Goal: Transaction & Acquisition: Purchase product/service

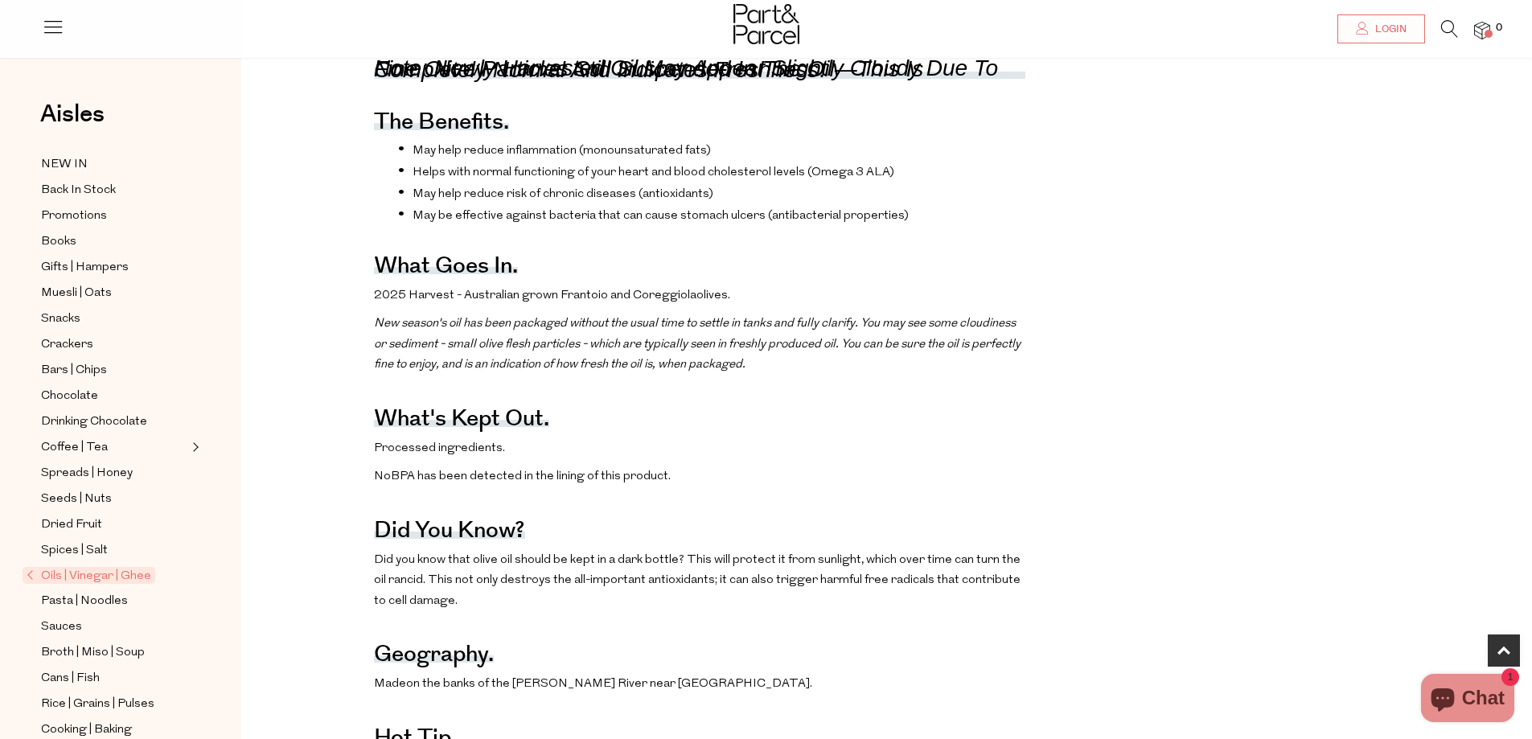
scroll to position [804, 0]
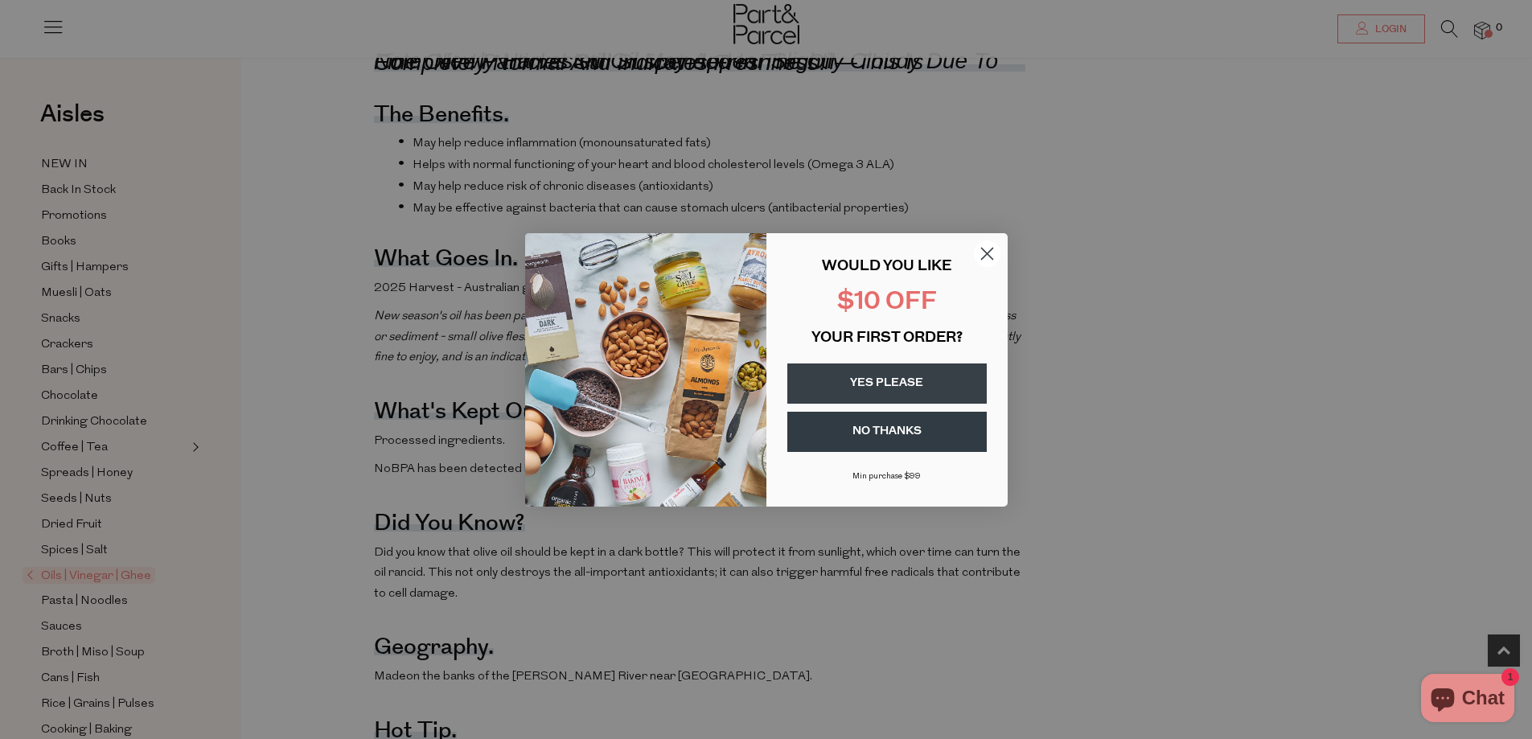
click at [904, 379] on button "YES PLEASE" at bounding box center [886, 383] width 199 height 40
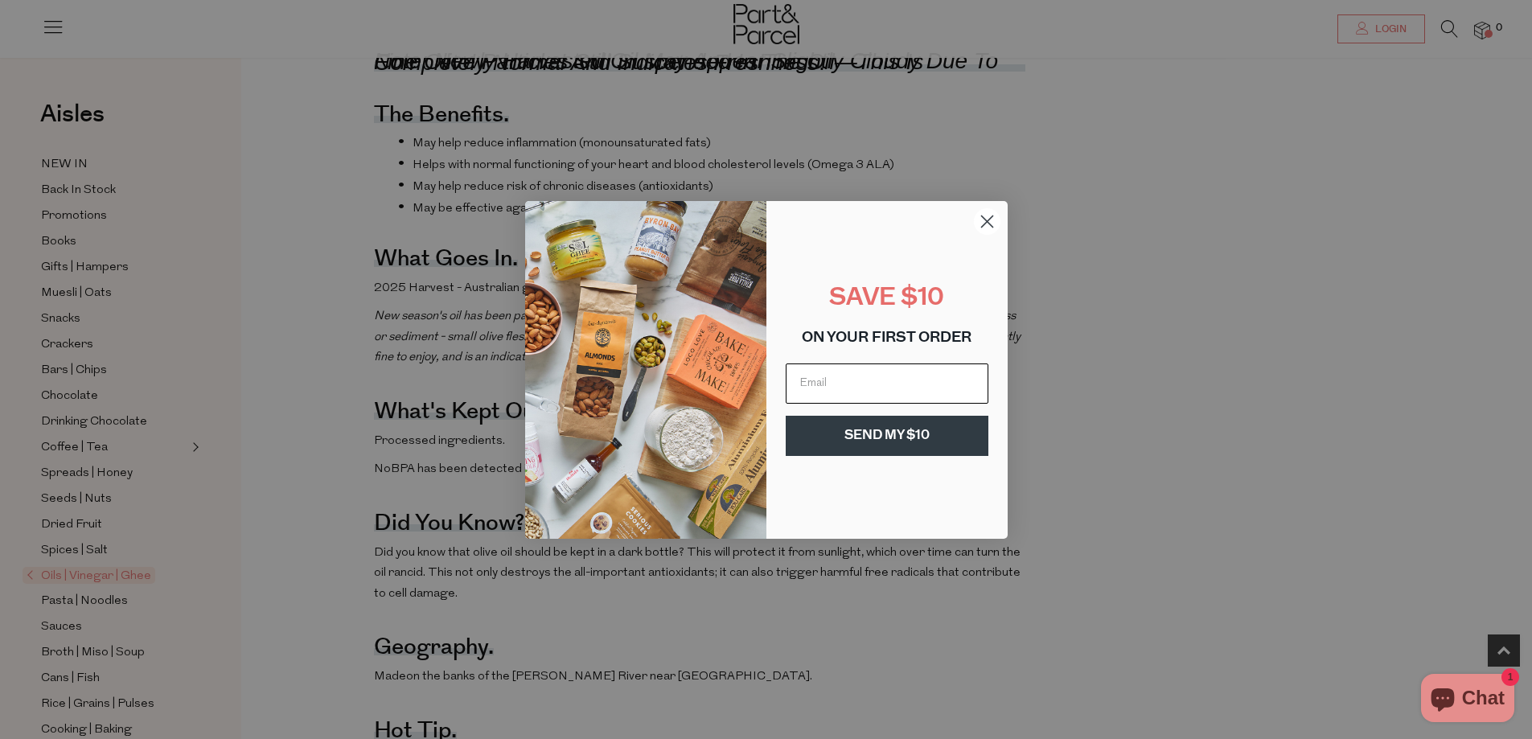
click at [829, 383] on input "Email" at bounding box center [886, 383] width 203 height 40
type input "[EMAIL_ADDRESS][DOMAIN_NAME]"
click at [901, 433] on button "SEND MY $10" at bounding box center [886, 436] width 203 height 40
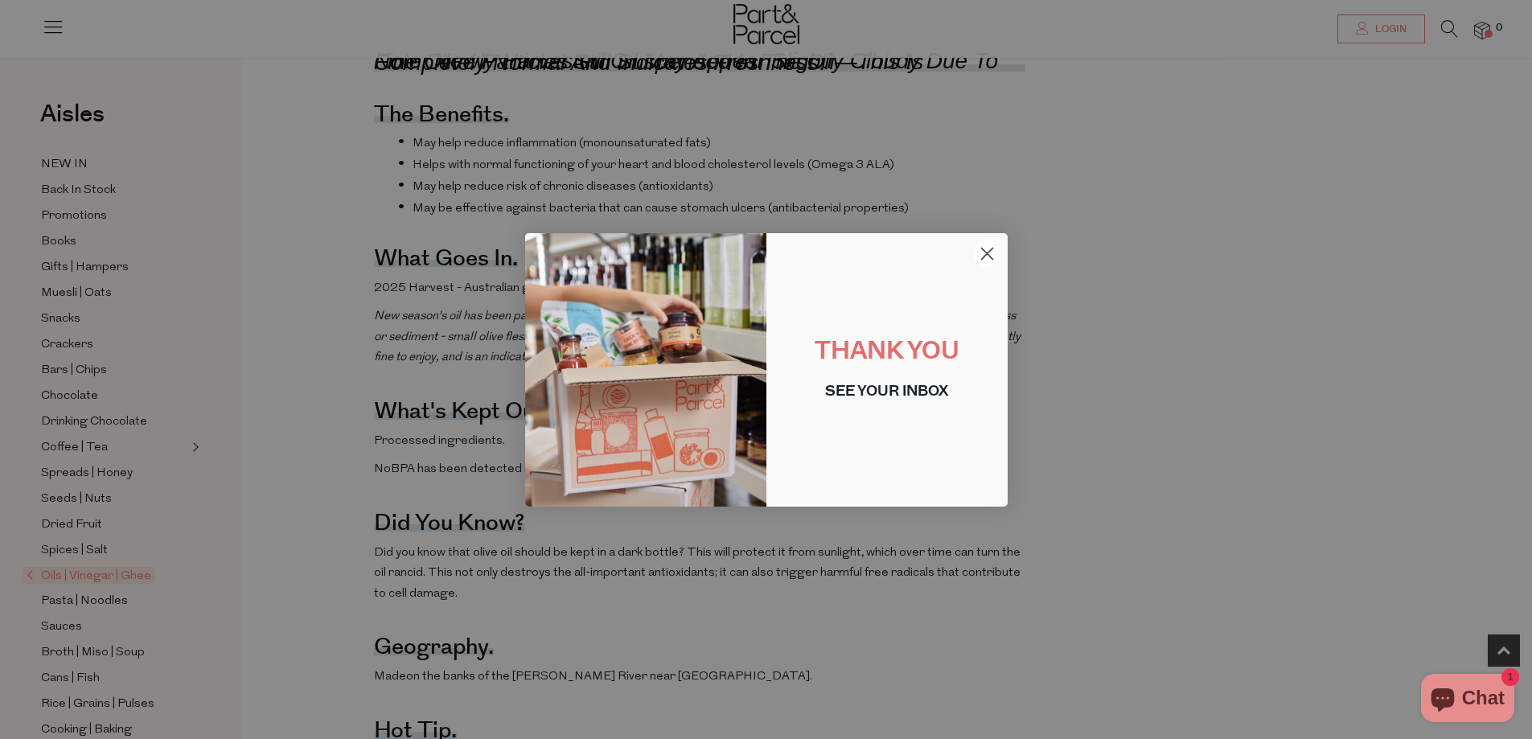
click at [986, 252] on circle "Close dialog" at bounding box center [986, 253] width 27 height 27
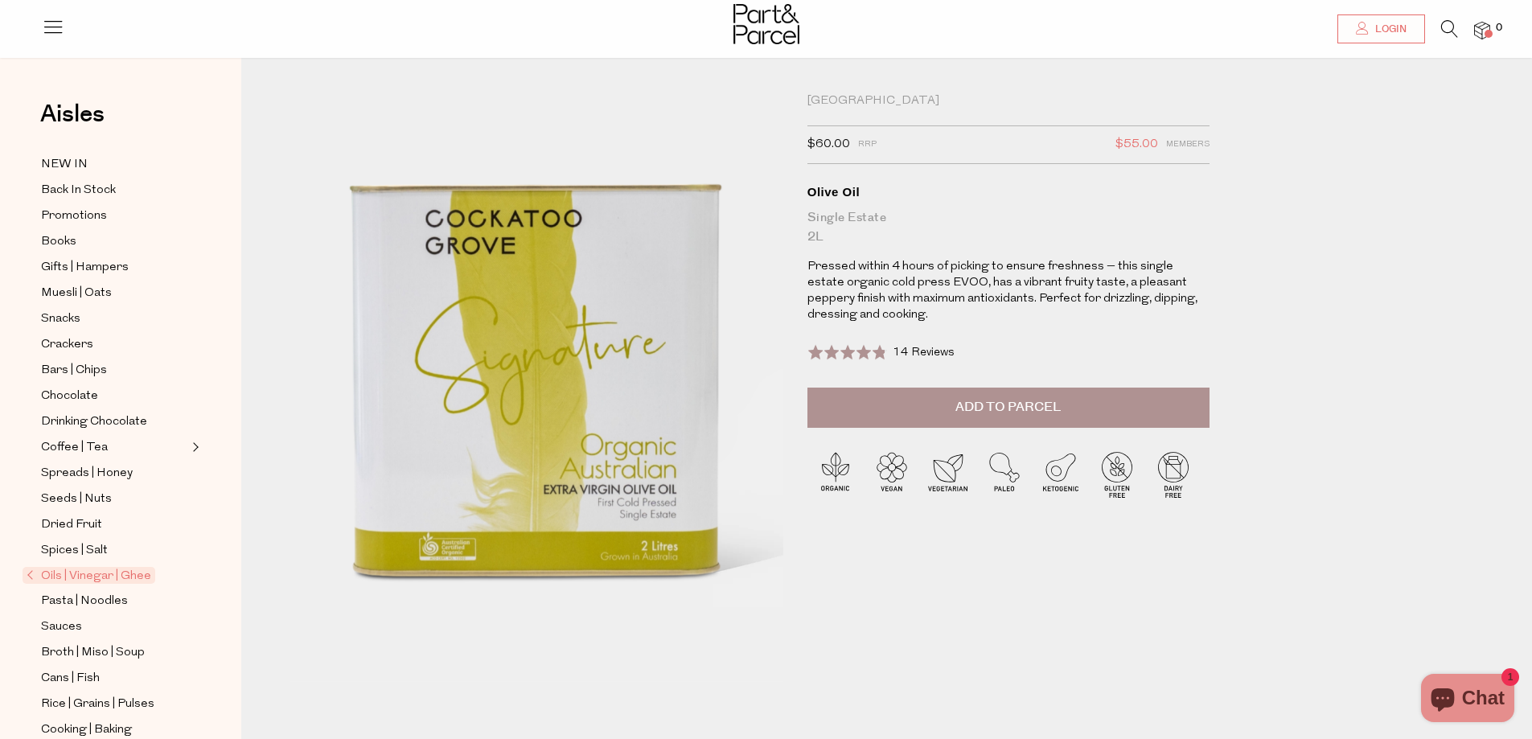
scroll to position [0, 0]
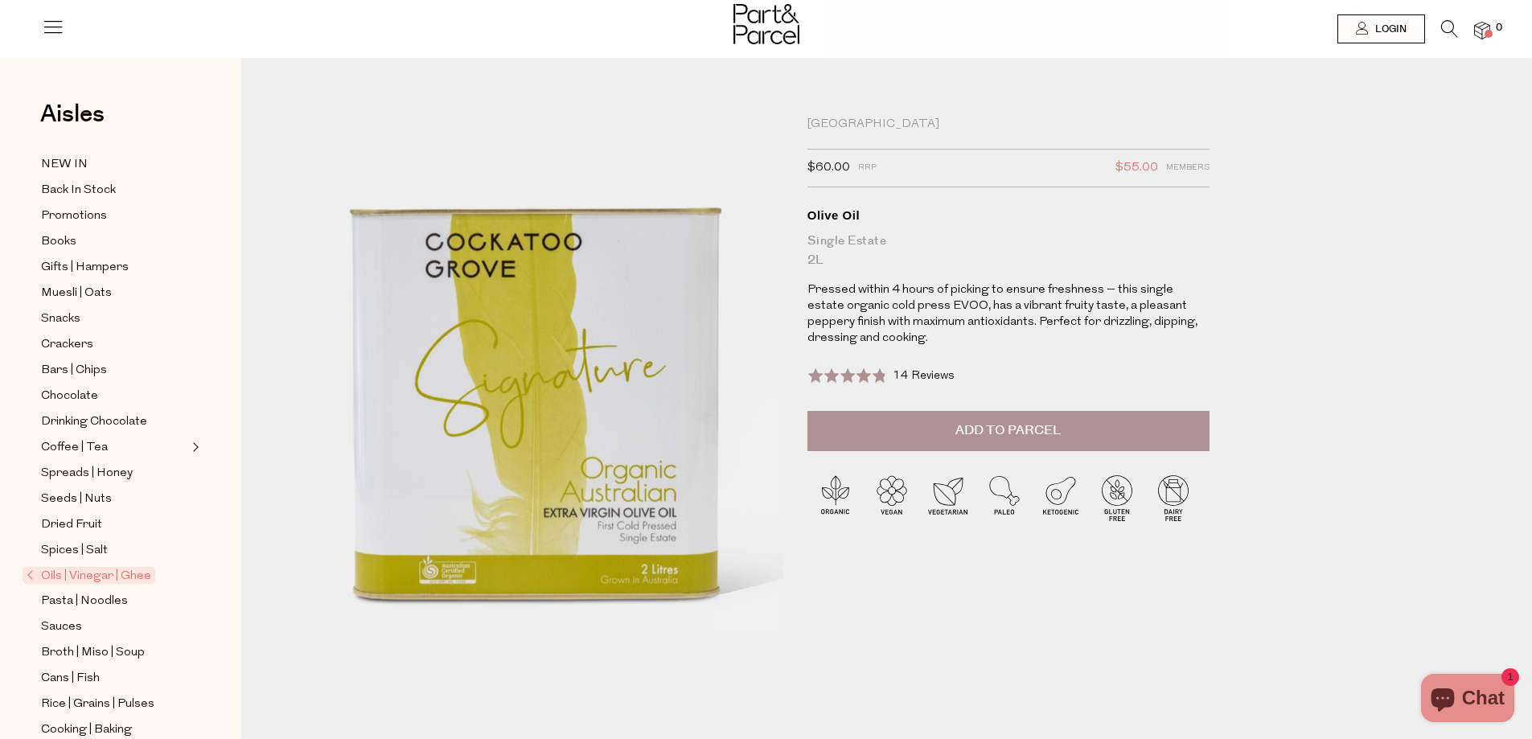
click at [1007, 432] on span "Add to Parcel" at bounding box center [1007, 430] width 105 height 18
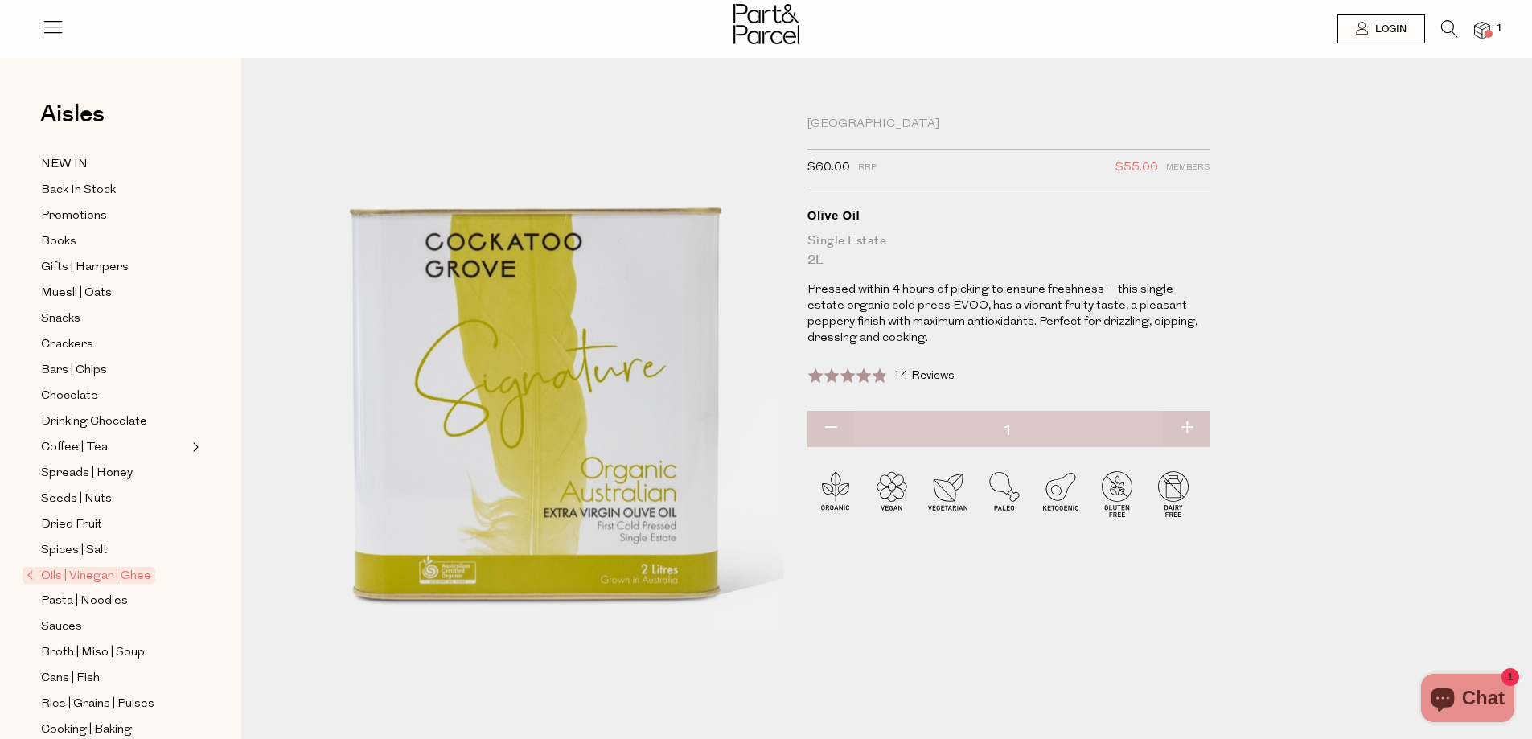
click at [1487, 27] on img at bounding box center [1482, 31] width 16 height 18
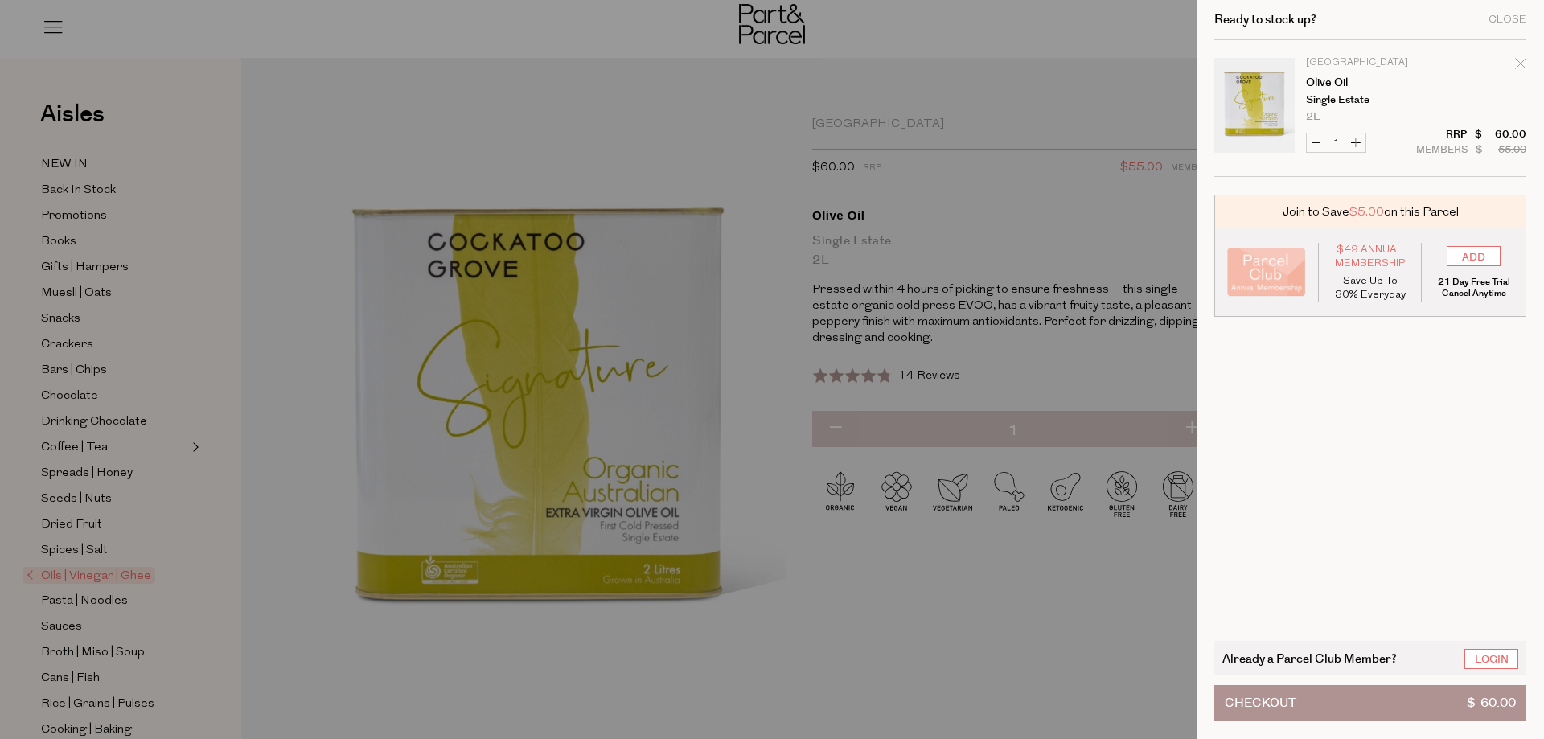
click at [1355, 143] on button "Increase Olive Oil" at bounding box center [1355, 142] width 19 height 18
type input "2"
click at [1354, 143] on button "Increase Olive Oil" at bounding box center [1355, 142] width 19 height 18
type input "3"
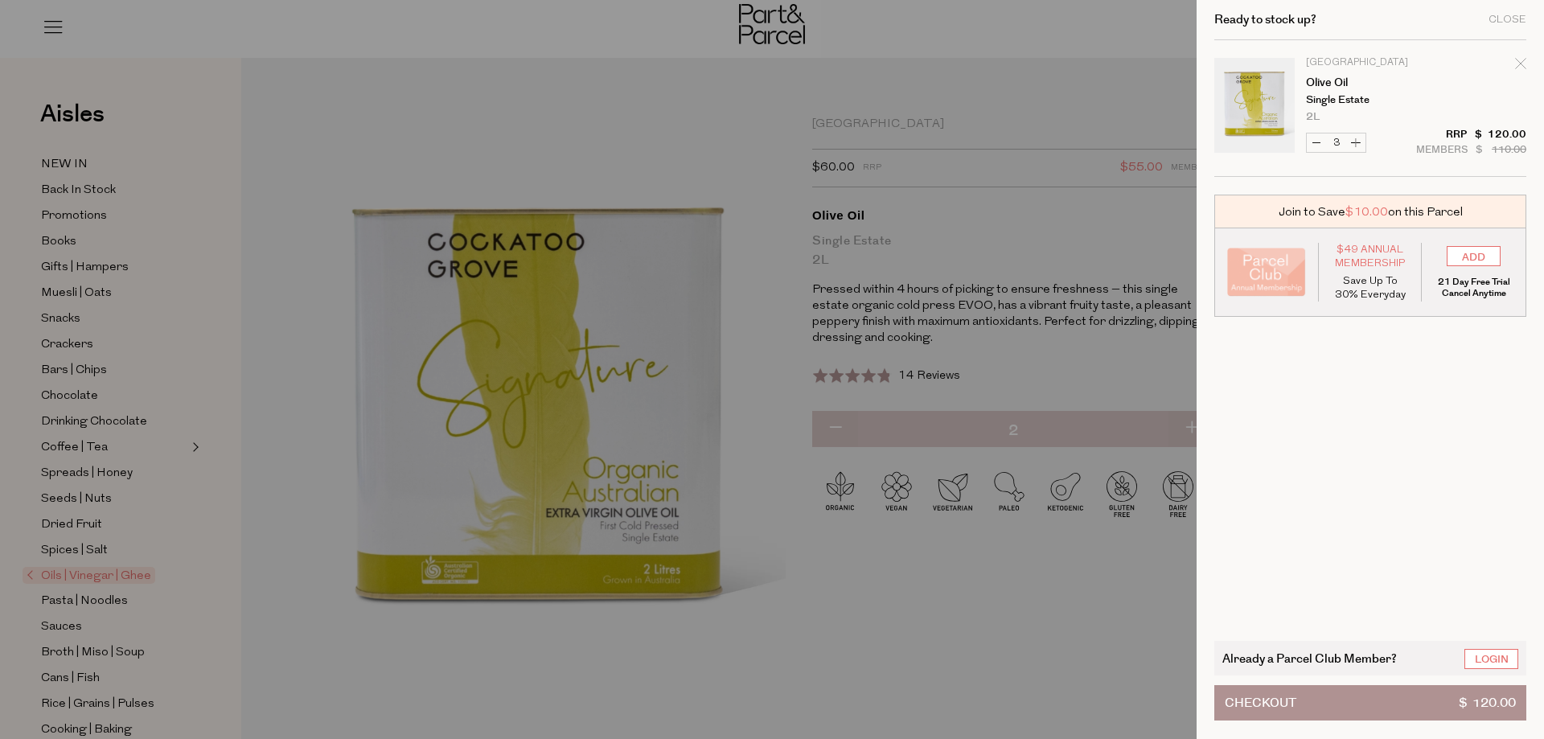
type input "3"
click at [1353, 141] on button "Increase Olive Oil" at bounding box center [1355, 142] width 19 height 18
type input "4"
click at [1314, 703] on button "Checkout $ 240.00" at bounding box center [1370, 702] width 312 height 35
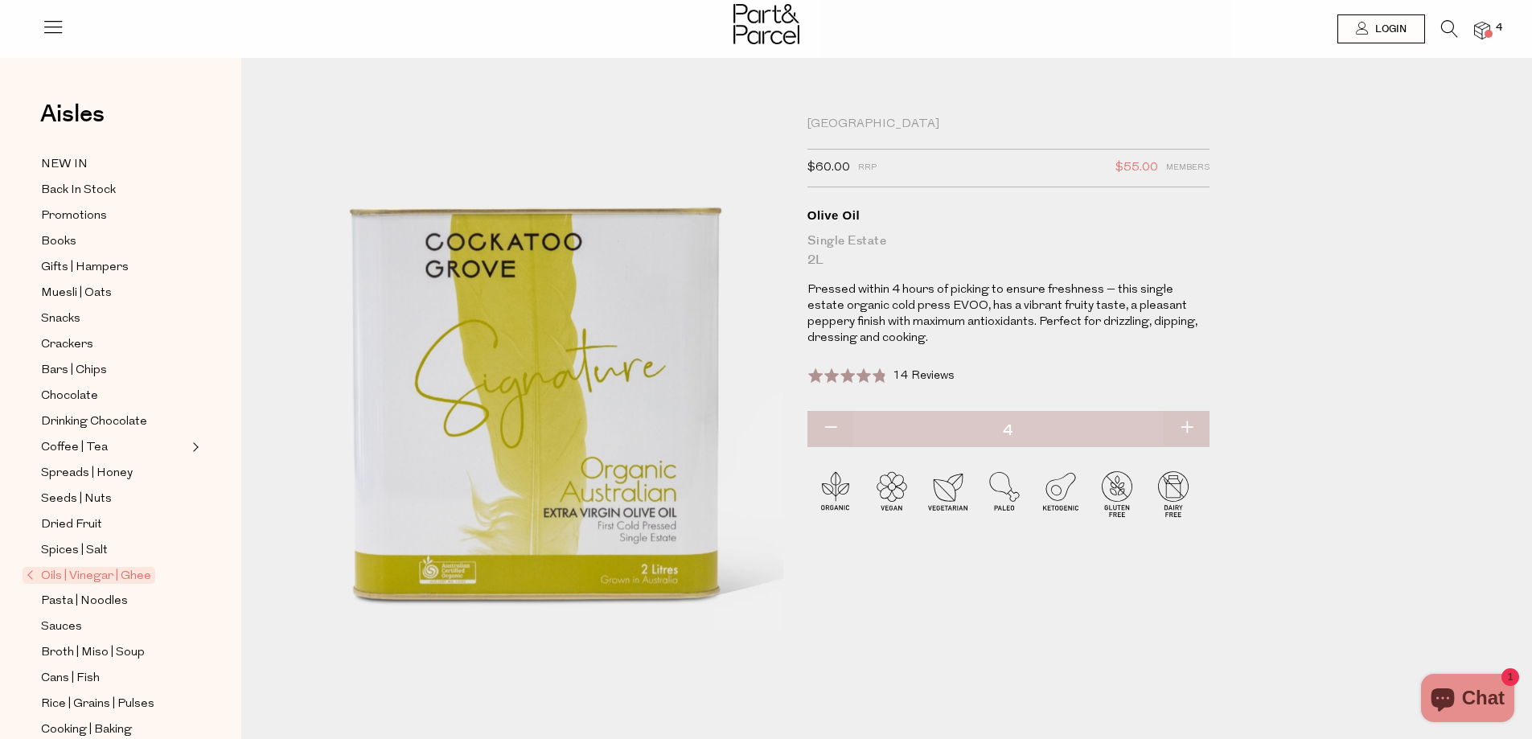
click at [1483, 27] on img at bounding box center [1482, 31] width 16 height 18
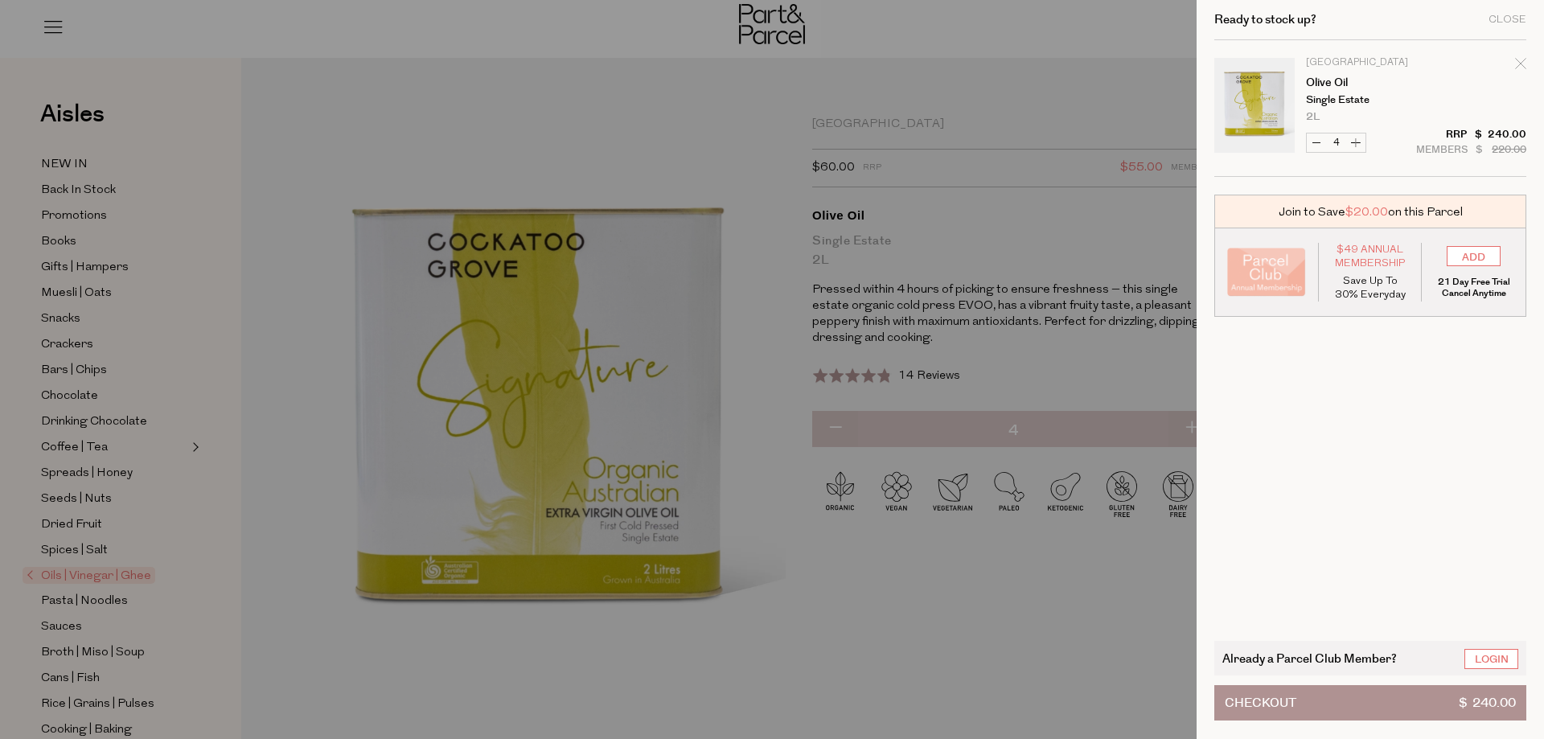
click at [1351, 400] on cart-drawer-items "Image Product Total Qty [GEOGRAPHIC_DATA] Olive Oil Single Estate 2L Only 60 Av…" at bounding box center [1370, 331] width 312 height 582
click at [618, 100] on div at bounding box center [772, 369] width 1544 height 739
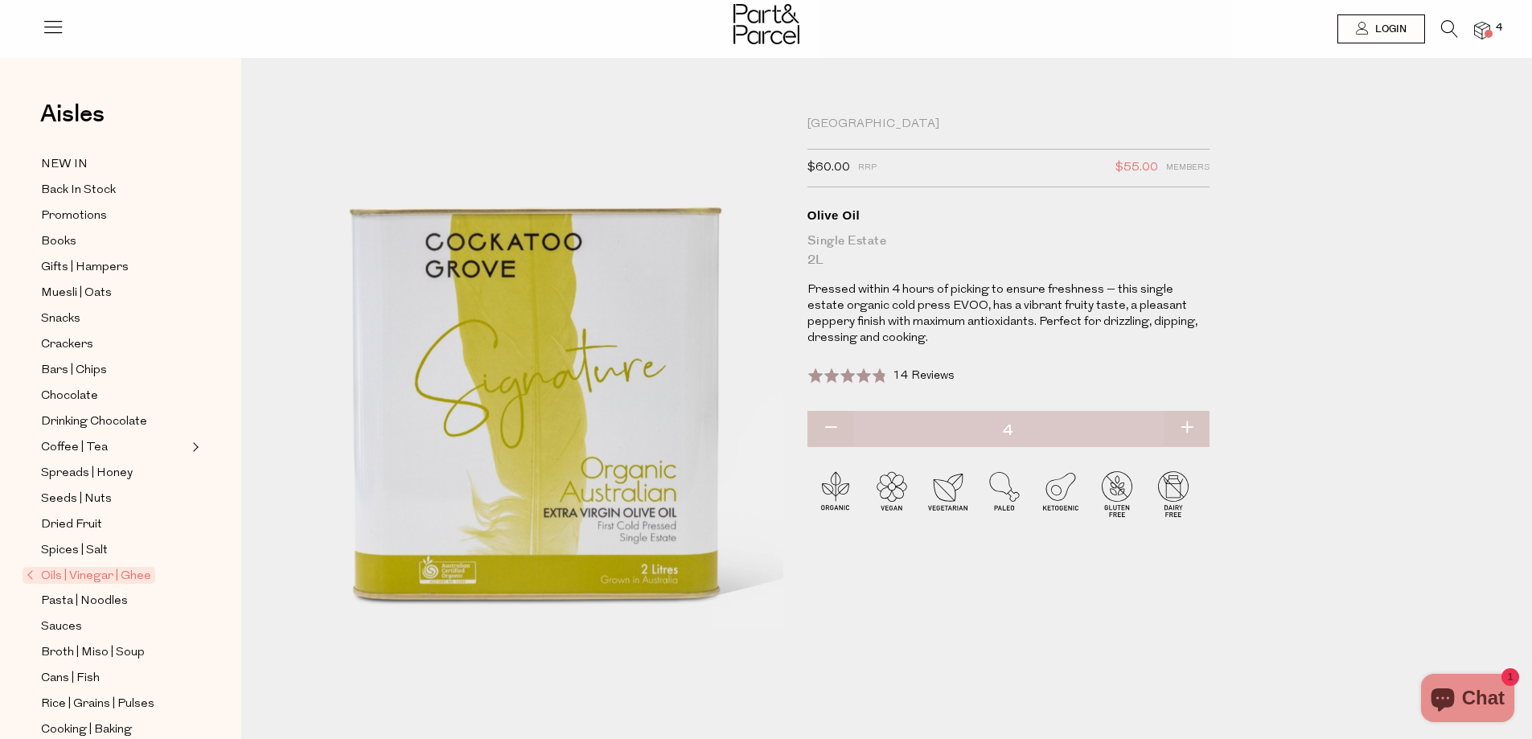
click at [1475, 24] on img at bounding box center [1482, 31] width 16 height 18
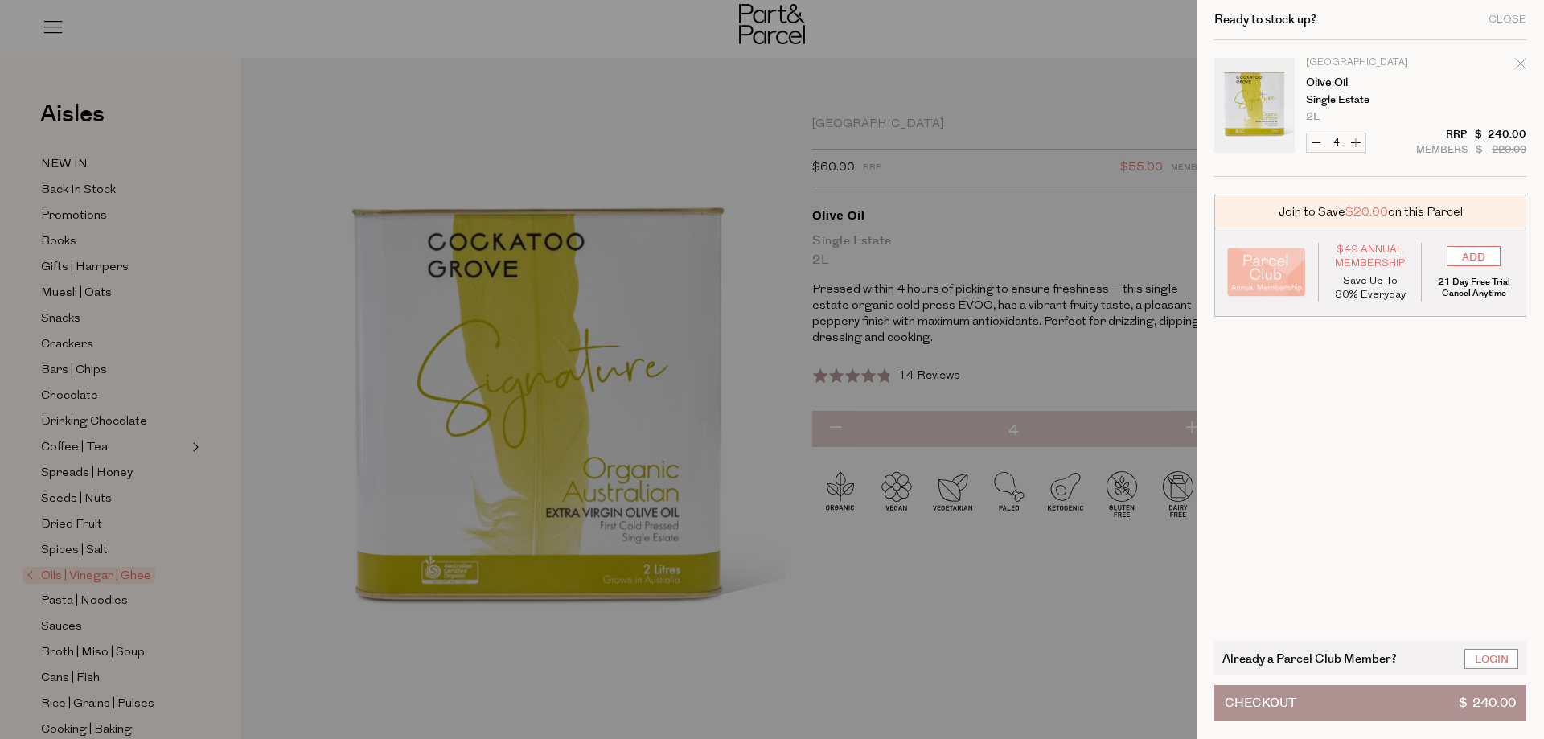
click at [1310, 697] on button "Checkout $ 240.00" at bounding box center [1370, 702] width 312 height 35
